Goal: Navigation & Orientation: Find specific page/section

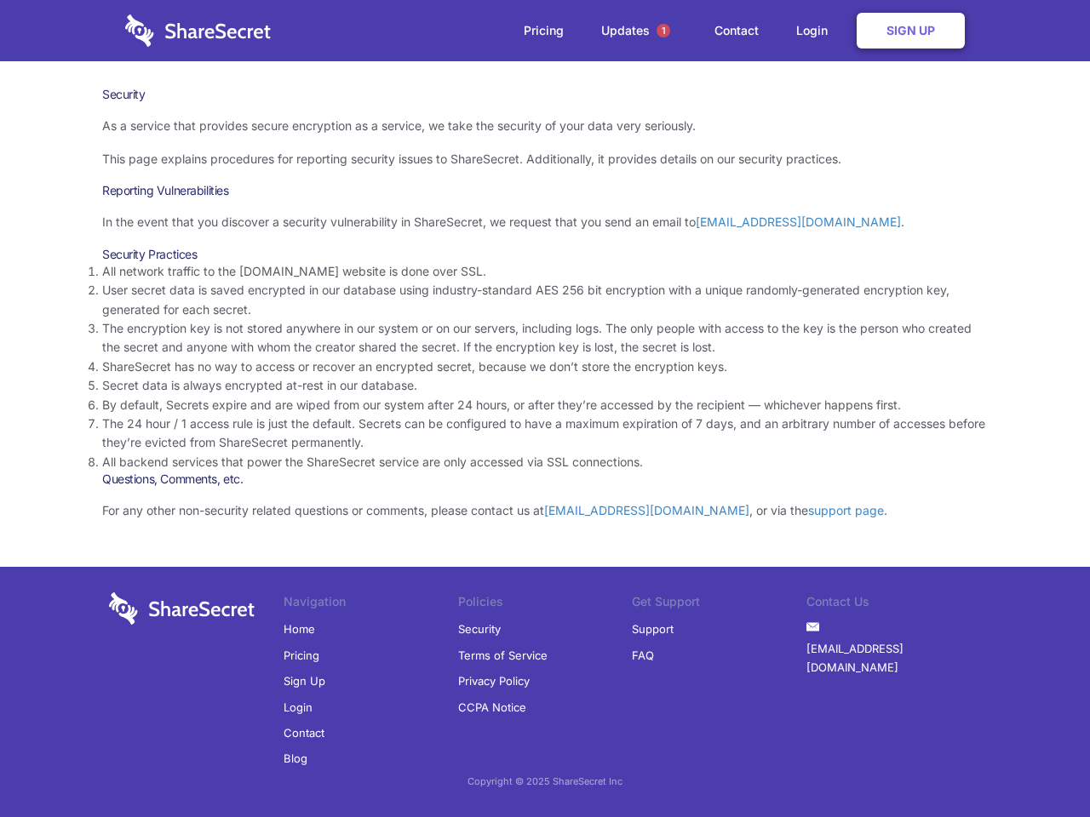
click at [545, 409] on li "By default, Secrets expire and are wiped from our system after 24 hours, or aft…" at bounding box center [544, 405] width 885 height 19
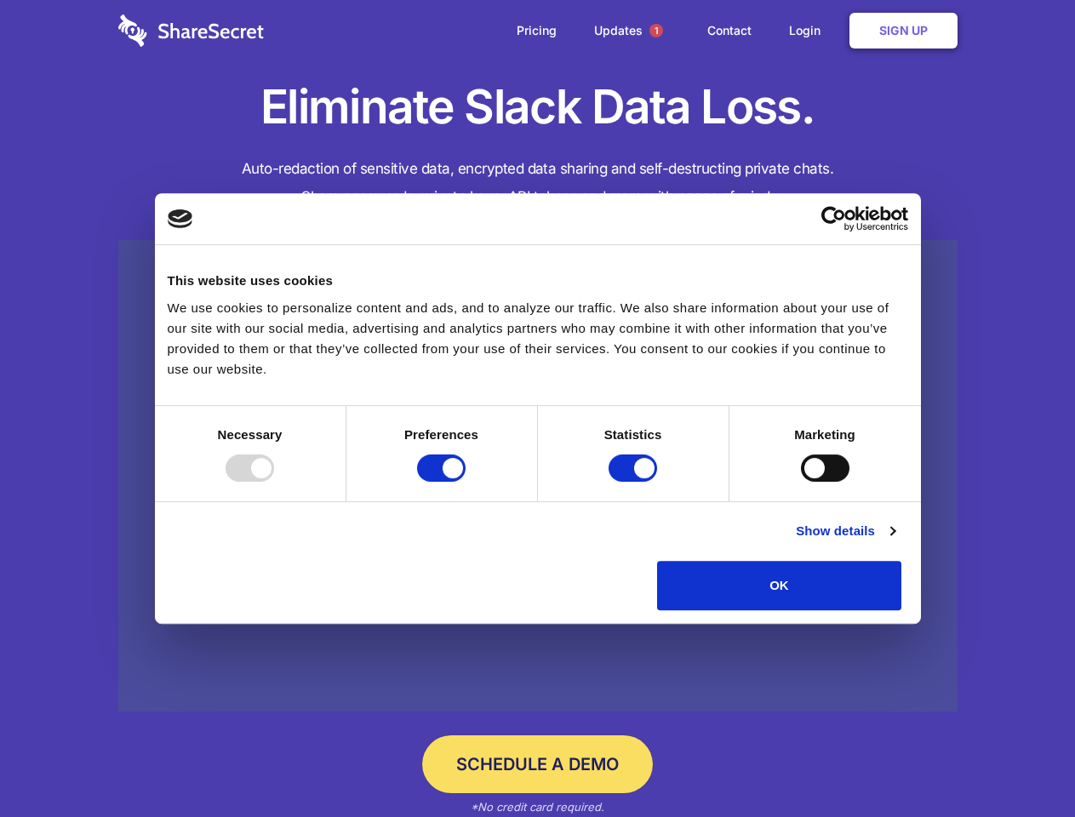
click at [274, 482] on div at bounding box center [250, 468] width 49 height 27
click at [466, 482] on input "Preferences" at bounding box center [441, 468] width 49 height 27
checkbox input "false"
click at [635, 482] on input "Statistics" at bounding box center [633, 468] width 49 height 27
checkbox input "false"
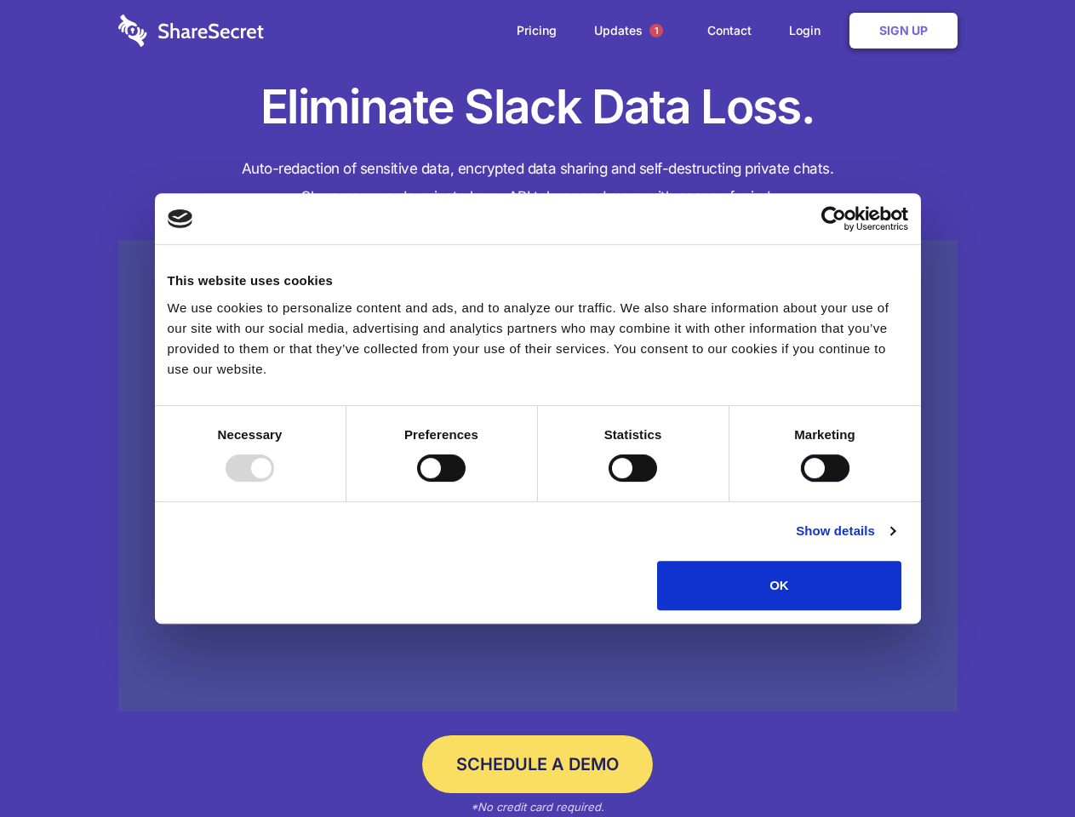
click at [801, 482] on input "Marketing" at bounding box center [825, 468] width 49 height 27
checkbox input "true"
click at [895, 541] on link "Show details" at bounding box center [845, 531] width 99 height 20
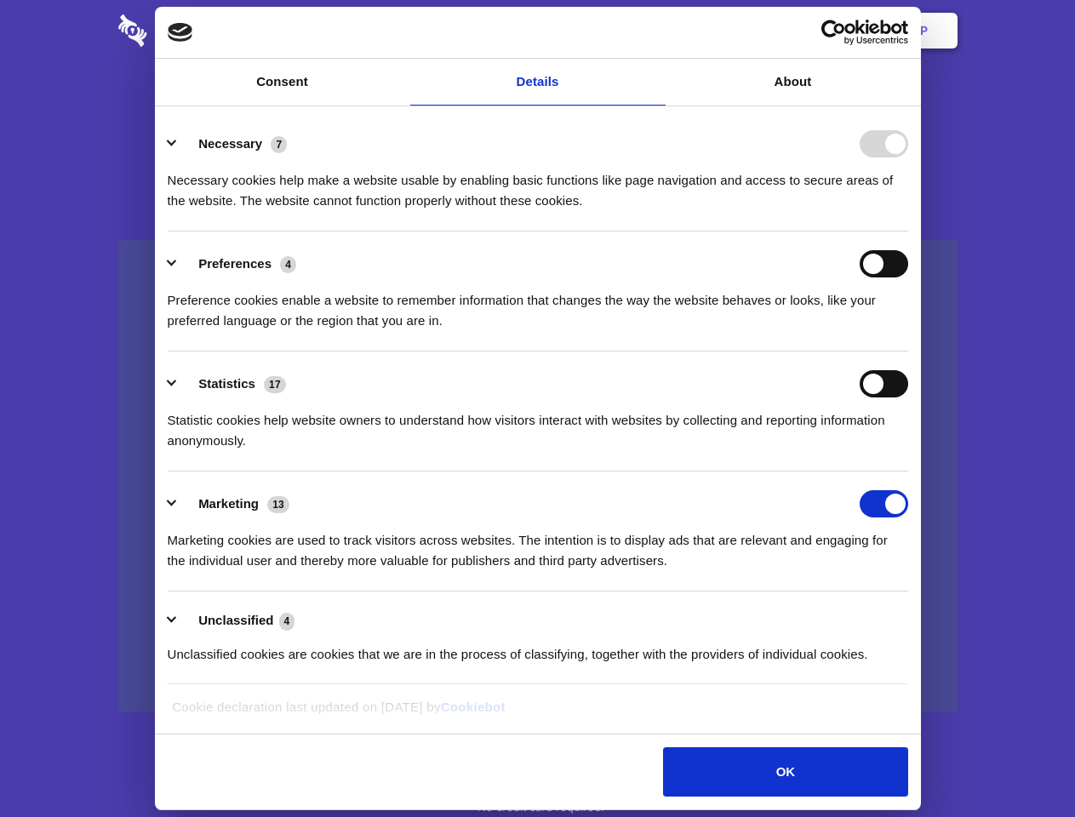
click at [908, 232] on li "Necessary 7 Necessary cookies help make a website usable by enabling basic func…" at bounding box center [538, 172] width 741 height 120
click at [655, 31] on span "1" at bounding box center [657, 31] width 14 height 14
